Goal: Transaction & Acquisition: Purchase product/service

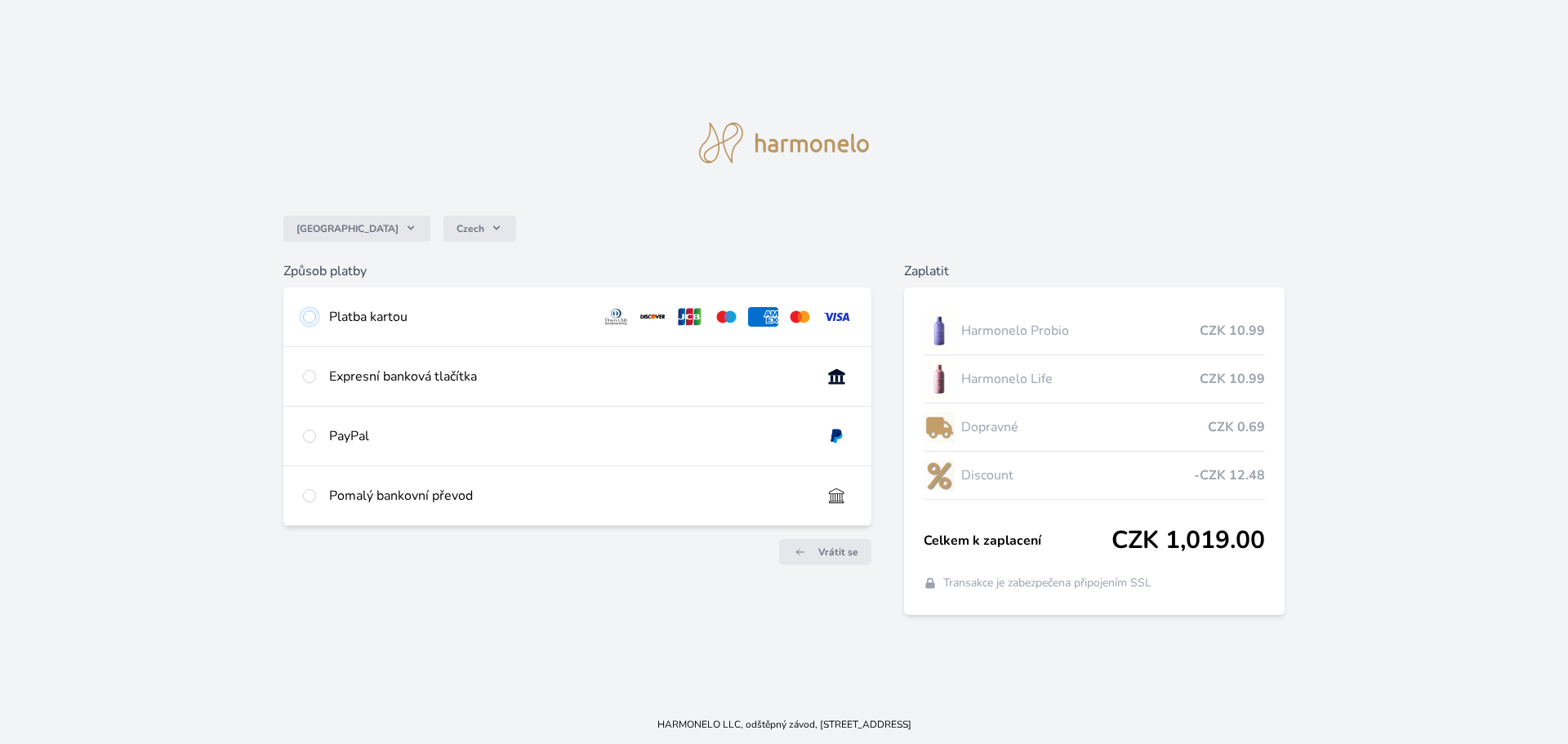
click at [309, 315] on input "radio" at bounding box center [309, 317] width 13 height 13
radio input "true"
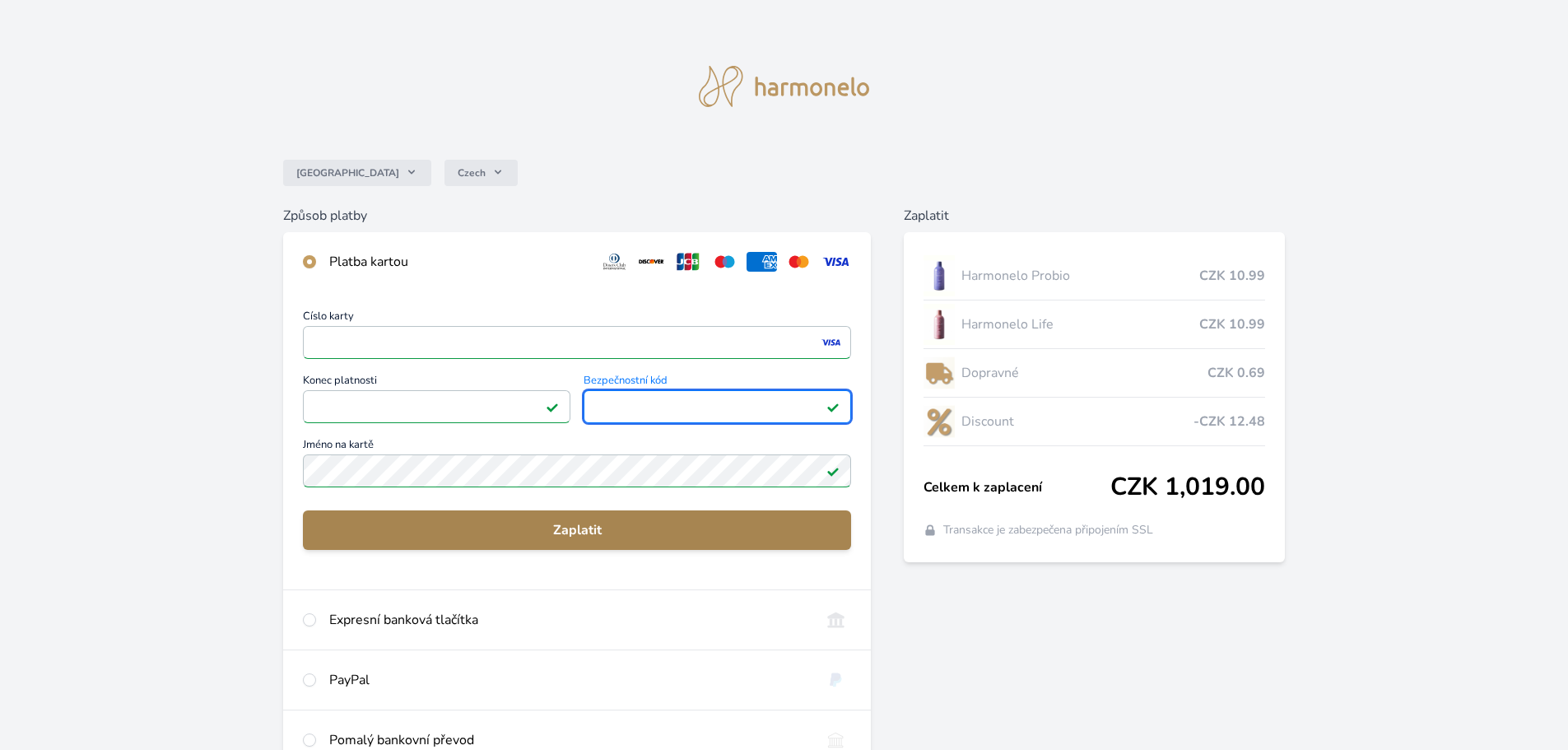
click at [576, 532] on span "Zaplatit" at bounding box center [577, 530] width 522 height 20
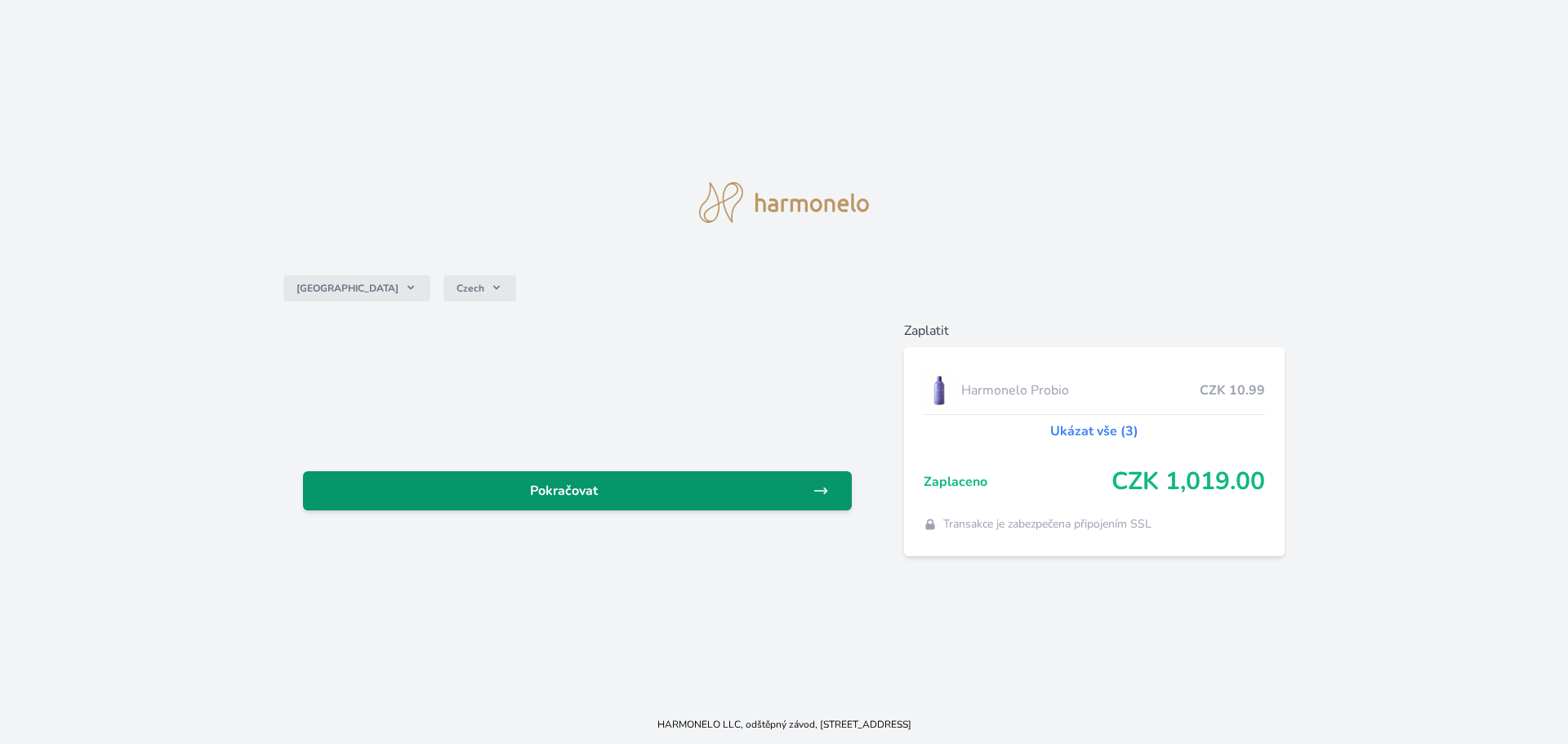
click at [549, 488] on span "Pokračovat" at bounding box center [563, 491] width 496 height 20
